Goal: Task Accomplishment & Management: Manage account settings

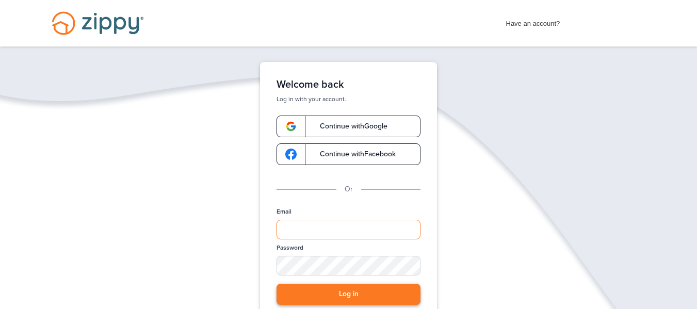
type input "**********"
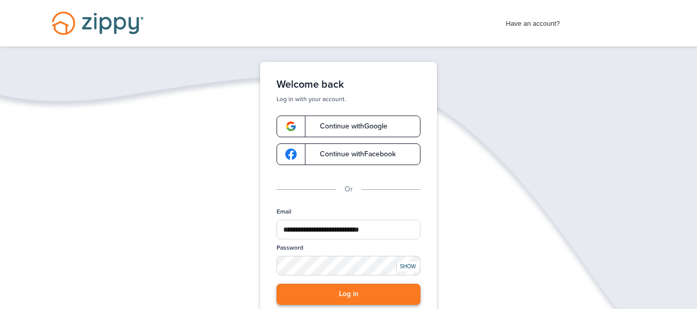
click at [401, 287] on button "Log in" at bounding box center [348, 294] width 144 height 21
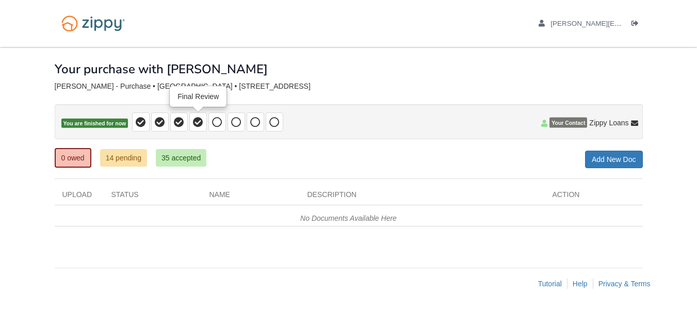
click at [202, 126] on icon at bounding box center [198, 122] width 10 height 10
click at [217, 126] on icon at bounding box center [217, 122] width 10 height 10
